Goal: Navigation & Orientation: Find specific page/section

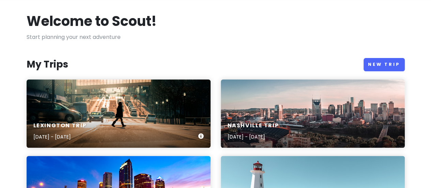
scroll to position [68, 0]
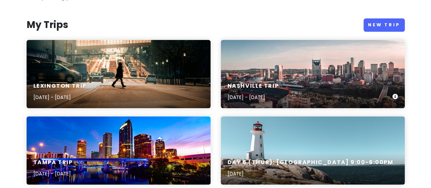
click at [322, 78] on div "Nashville Trip [DATE] - [DATE]" at bounding box center [313, 92] width 184 height 32
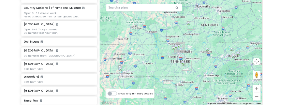
scroll to position [239, 0]
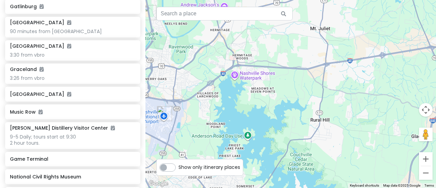
click at [201, 185] on div at bounding box center [291, 94] width 291 height 188
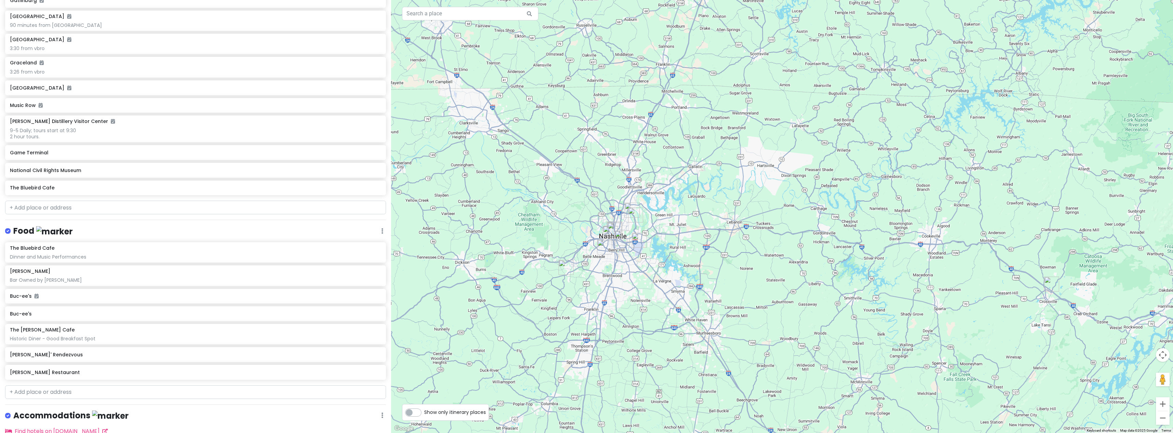
drag, startPoint x: 662, startPoint y: 220, endPoint x: 731, endPoint y: 165, distance: 88.4
click at [431, 165] on div at bounding box center [782, 216] width 782 height 433
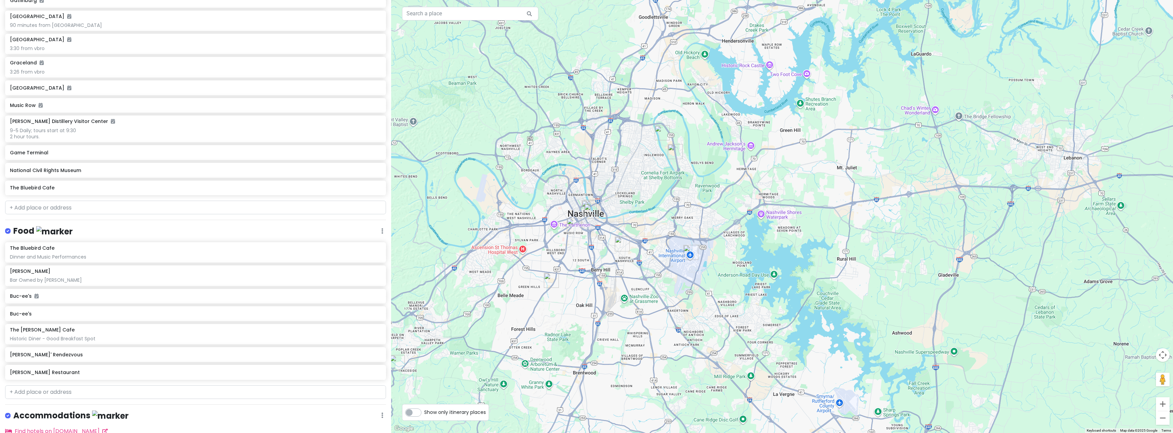
drag, startPoint x: 602, startPoint y: 270, endPoint x: 920, endPoint y: 93, distance: 363.9
click at [431, 92] on div at bounding box center [782, 216] width 782 height 433
click at [431, 188] on img "Country Music Hall of Fame and Museum" at bounding box center [591, 213] width 20 height 20
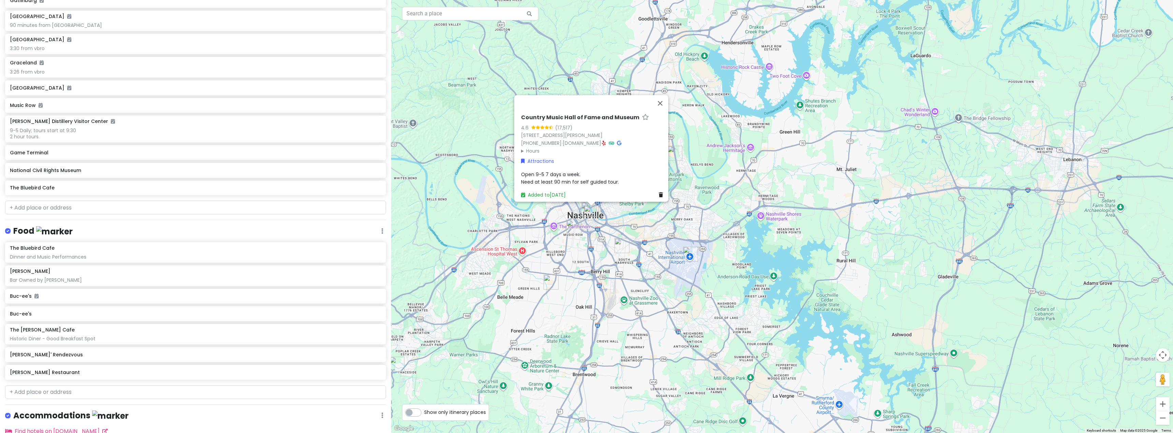
click at [431, 188] on img "The Bluebird Cafe" at bounding box center [551, 282] width 20 height 20
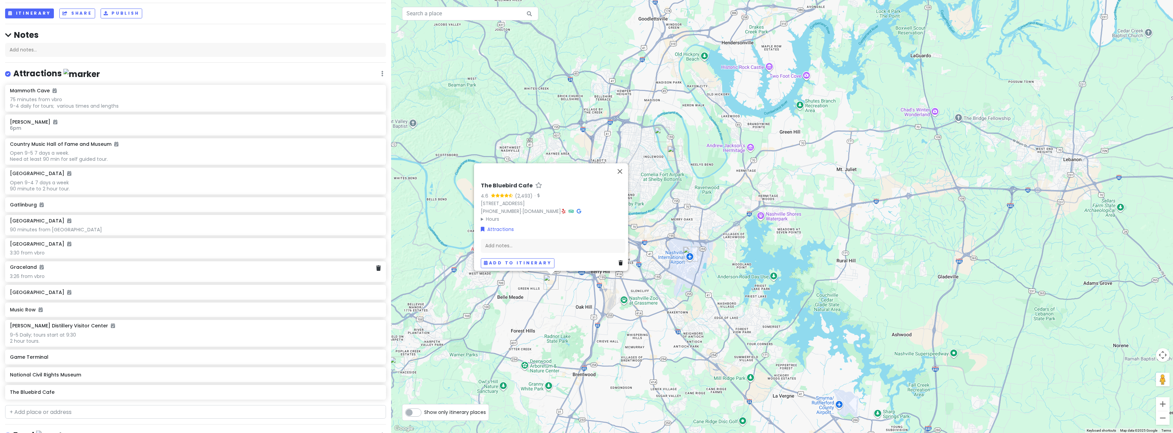
scroll to position [0, 0]
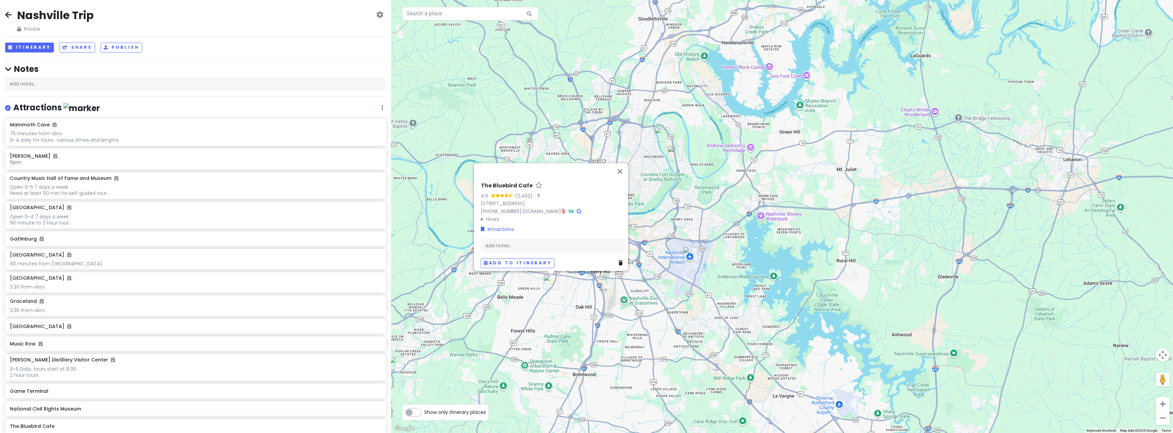
click at [424, 188] on label "Show only itinerary places" at bounding box center [455, 411] width 62 height 8
click at [424, 188] on input "Show only itinerary places" at bounding box center [426, 409] width 4 height 4
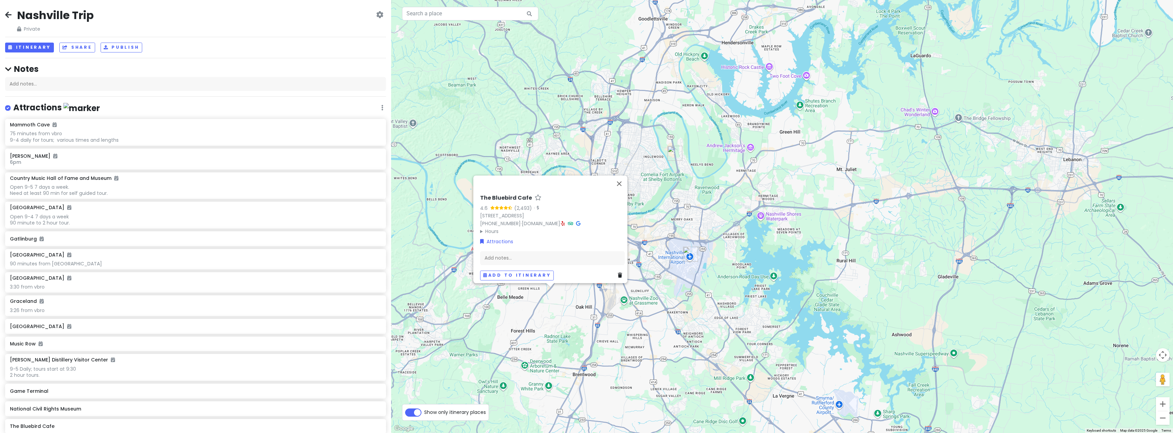
click at [424, 188] on label "Show only itinerary places" at bounding box center [455, 411] width 62 height 8
click at [424, 188] on input "Show only itinerary places" at bounding box center [426, 409] width 4 height 4
checkbox input "false"
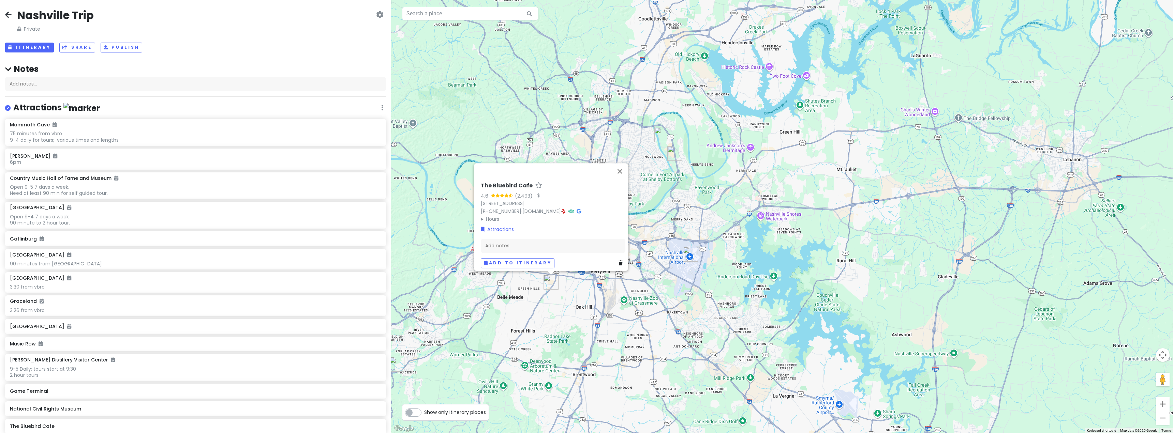
click at [431, 188] on div "The Bluebird Cafe 4.6 (2,493) · [STREET_ADDRESS] [PHONE_NUMBER] · [DOMAIN_NAME]…" at bounding box center [782, 216] width 782 height 433
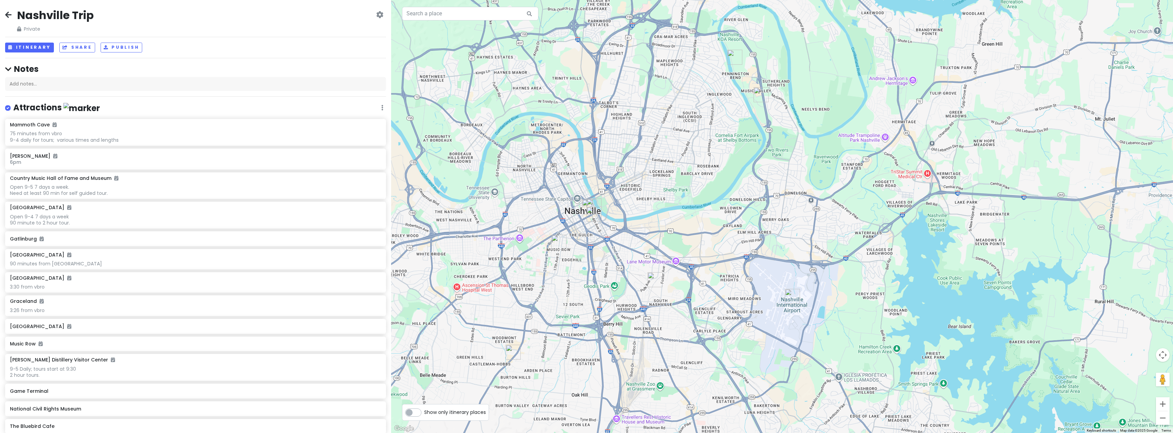
click at [431, 58] on img "2415 McGavock Pk" at bounding box center [735, 57] width 20 height 20
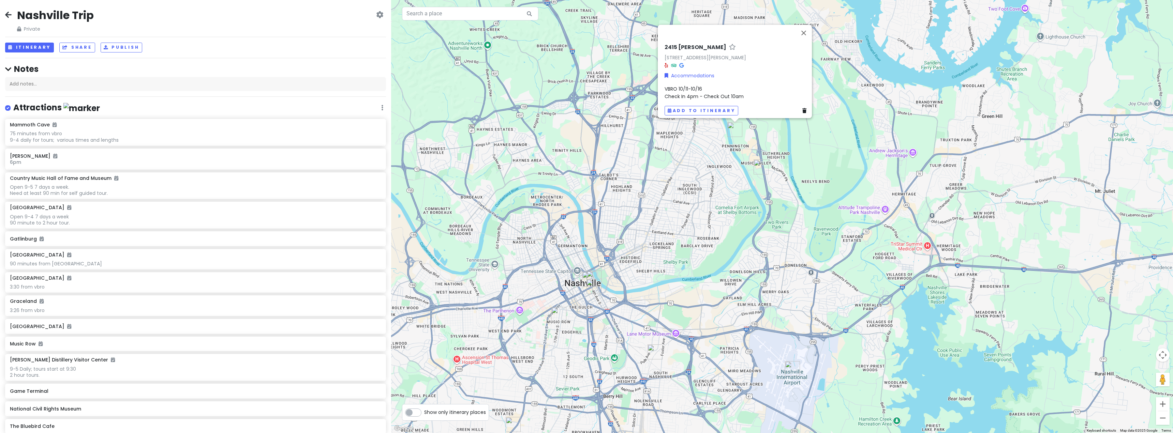
click at [431, 131] on img "2415 McGavock Pk" at bounding box center [735, 129] width 20 height 20
click at [431, 170] on img "Grand Ole Opry" at bounding box center [761, 167] width 20 height 20
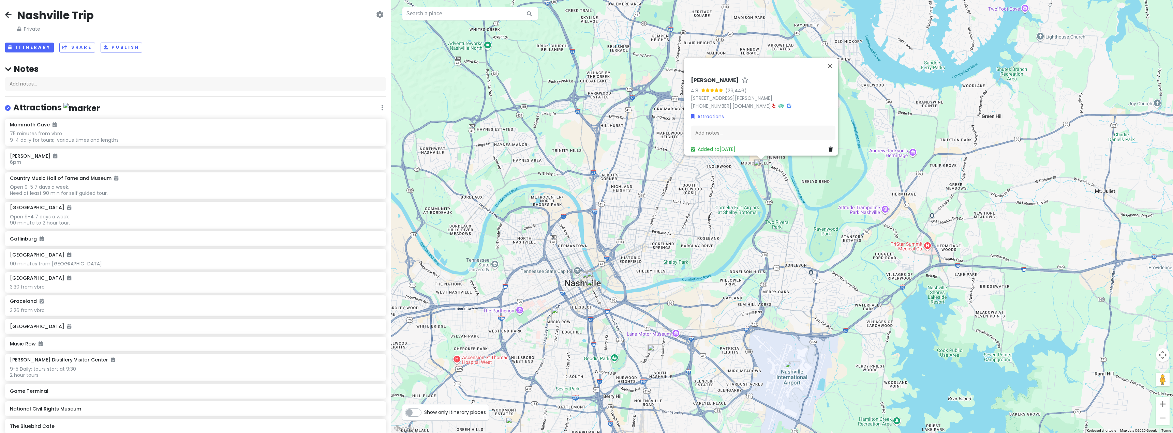
click at [376, 17] on icon at bounding box center [379, 14] width 7 height 5
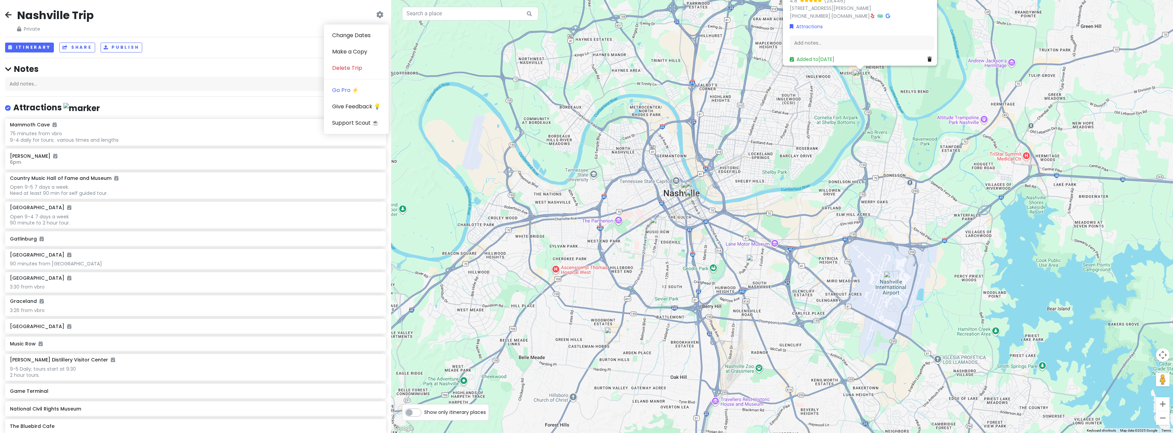
drag, startPoint x: 722, startPoint y: 290, endPoint x: 822, endPoint y: 202, distance: 133.4
click at [431, 188] on div "[PERSON_NAME] 4.8 (29,446) [STREET_ADDRESS][PERSON_NAME] [PHONE_NUMBER] · [DOMA…" at bounding box center [782, 216] width 782 height 433
